Goal: Task Accomplishment & Management: Manage account settings

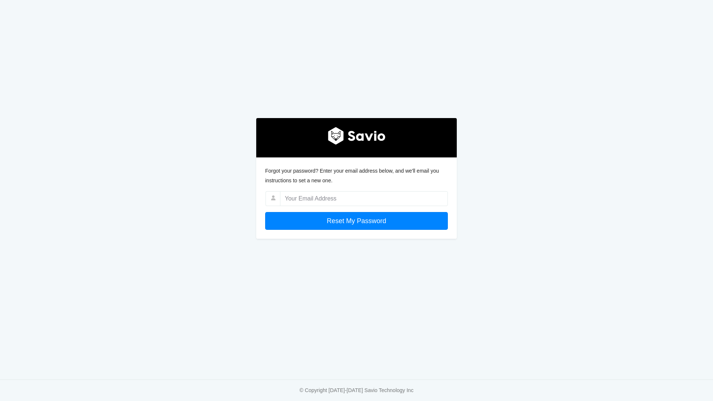
click at [59, 397] on div "© Copyright [DATE]-[DATE] Savio Technology Inc" at bounding box center [357, 390] width 702 height 21
drag, startPoint x: 55, startPoint y: 384, endPoint x: 221, endPoint y: 288, distance: 191.6
click at [221, 288] on div "Forgot your password? Enter your email address below, and we'll email you instr…" at bounding box center [356, 189] width 423 height 379
drag, startPoint x: 542, startPoint y: 295, endPoint x: 557, endPoint y: 249, distance: 48.8
click at [551, 284] on div "Forgot your password? Enter your email address below, and we'll email you instr…" at bounding box center [356, 189] width 423 height 379
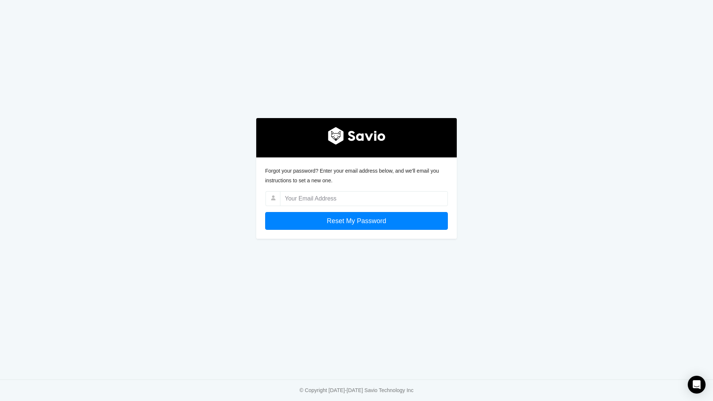
drag, startPoint x: 613, startPoint y: 37, endPoint x: 631, endPoint y: 18, distance: 26.0
click at [624, 27] on main "Forgot your password? Enter your email address below, and we'll email you instr…" at bounding box center [356, 200] width 713 height 401
click at [638, 8] on main "Forgot your password? Enter your email address below, and we'll email you instr…" at bounding box center [356, 200] width 713 height 401
click at [640, 7] on main "Forgot your password? Enter your email address below, and we'll email you instr…" at bounding box center [356, 200] width 713 height 401
click at [425, 212] on input "Reset My Password" at bounding box center [356, 221] width 183 height 18
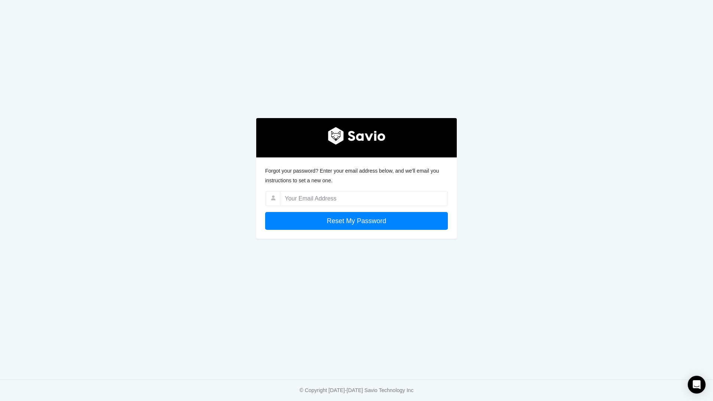
click at [334, 383] on div "© Copyright [DATE]-[DATE] Savio Technology Inc" at bounding box center [357, 390] width 702 height 21
click at [336, 389] on div "© Copyright [DATE]-[DATE] Savio Technology Inc" at bounding box center [357, 390] width 114 height 9
click at [348, 193] on input "text" at bounding box center [364, 198] width 168 height 15
